Goal: Find specific page/section: Locate a particular part of the current website

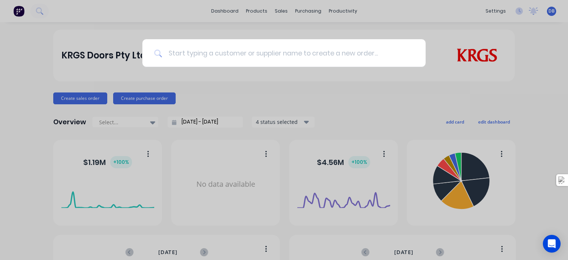
click at [208, 53] on input at bounding box center [288, 53] width 252 height 28
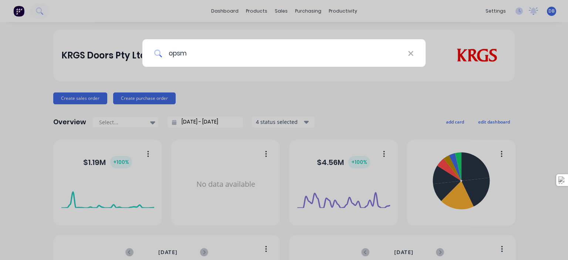
type input "opsm"
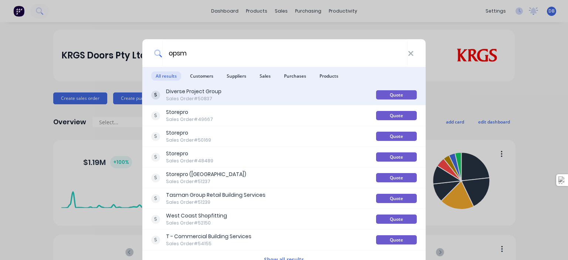
click at [202, 96] on div "Sales Order #50837" at bounding box center [193, 98] width 55 height 7
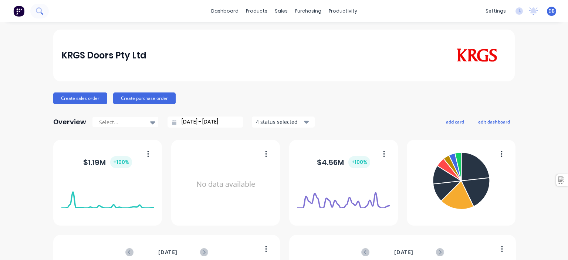
click at [41, 11] on icon at bounding box center [39, 10] width 7 height 7
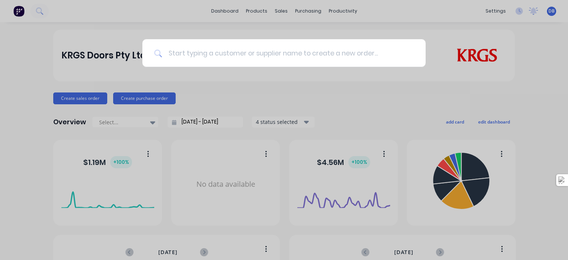
click at [242, 47] on input at bounding box center [288, 53] width 252 height 28
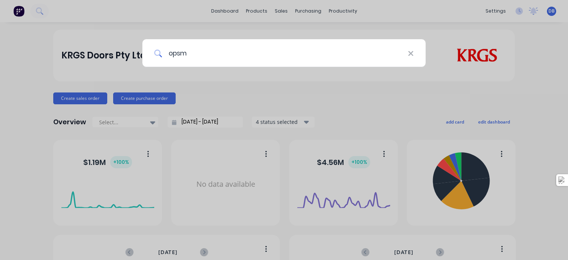
type input "opsm"
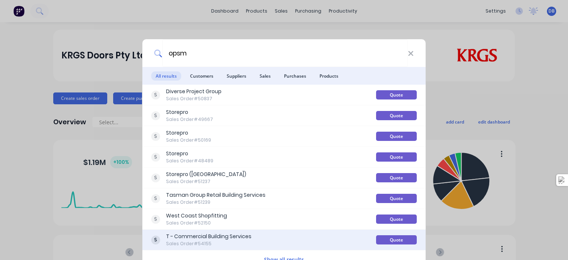
click at [406, 241] on div "Quote" at bounding box center [396, 239] width 41 height 9
click at [399, 238] on div "Quote" at bounding box center [396, 239] width 41 height 9
click at [237, 238] on div "T - Commercial Building Services" at bounding box center [208, 237] width 85 height 8
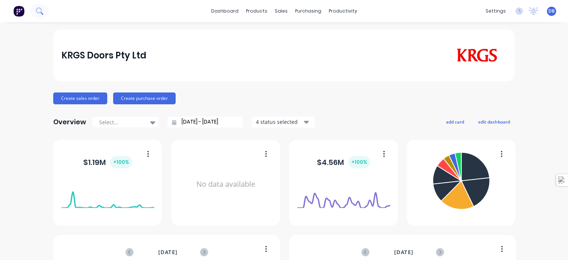
click at [41, 8] on icon at bounding box center [39, 10] width 7 height 7
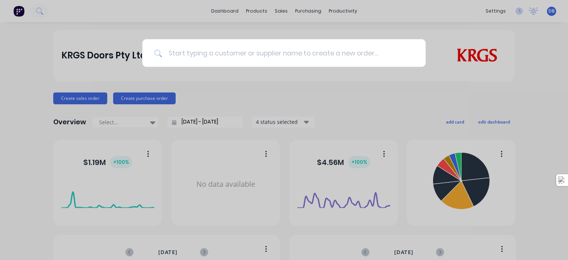
click at [218, 56] on input at bounding box center [288, 53] width 252 height 28
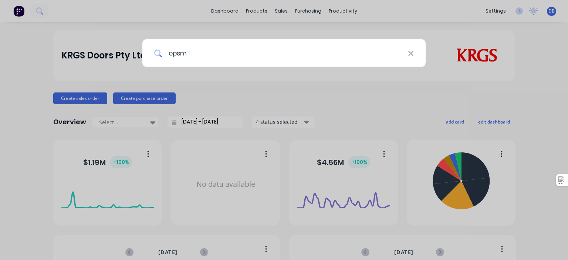
type input "opsm"
